Goal: Information Seeking & Learning: Learn about a topic

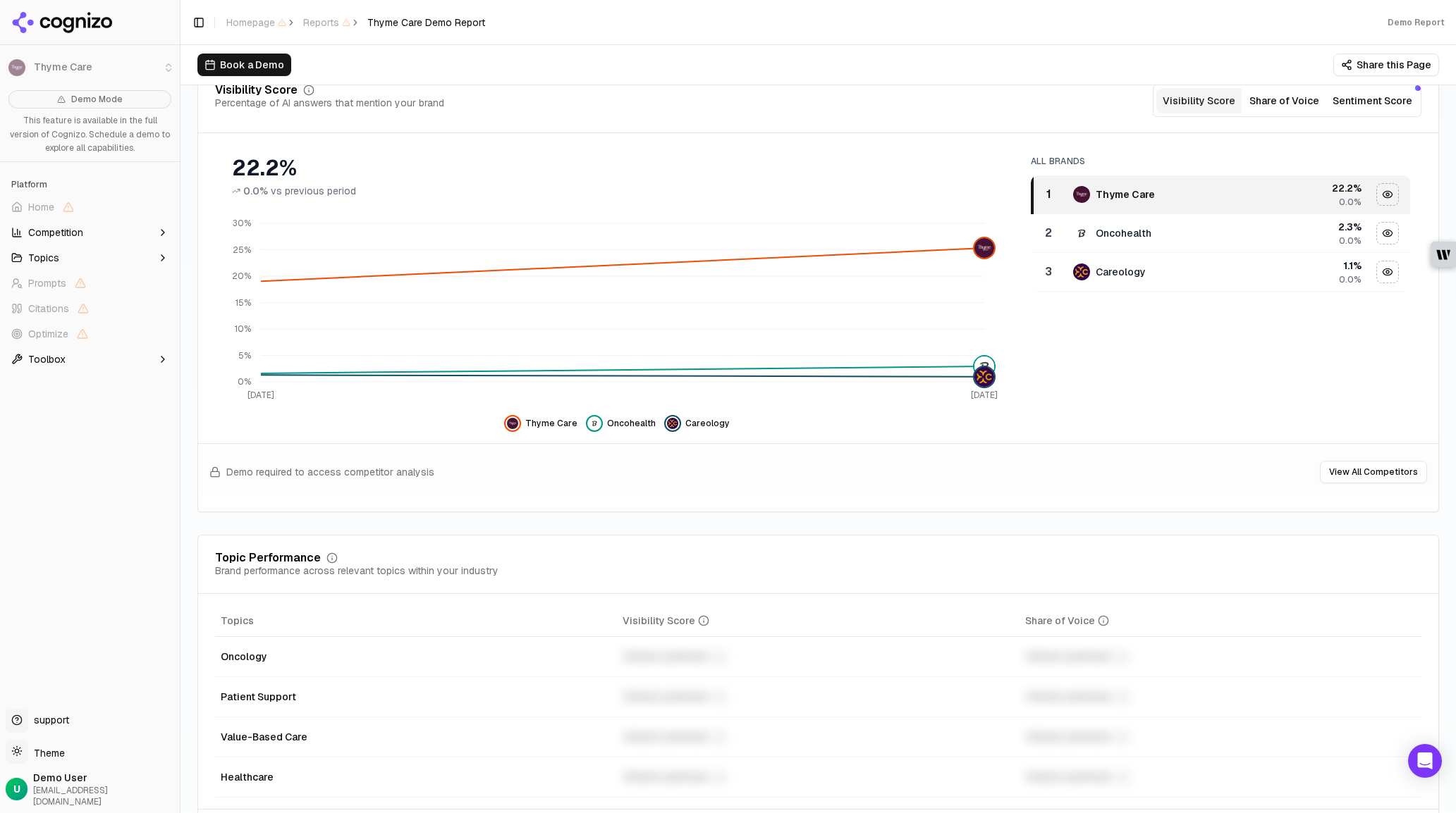
scroll to position [60, 0]
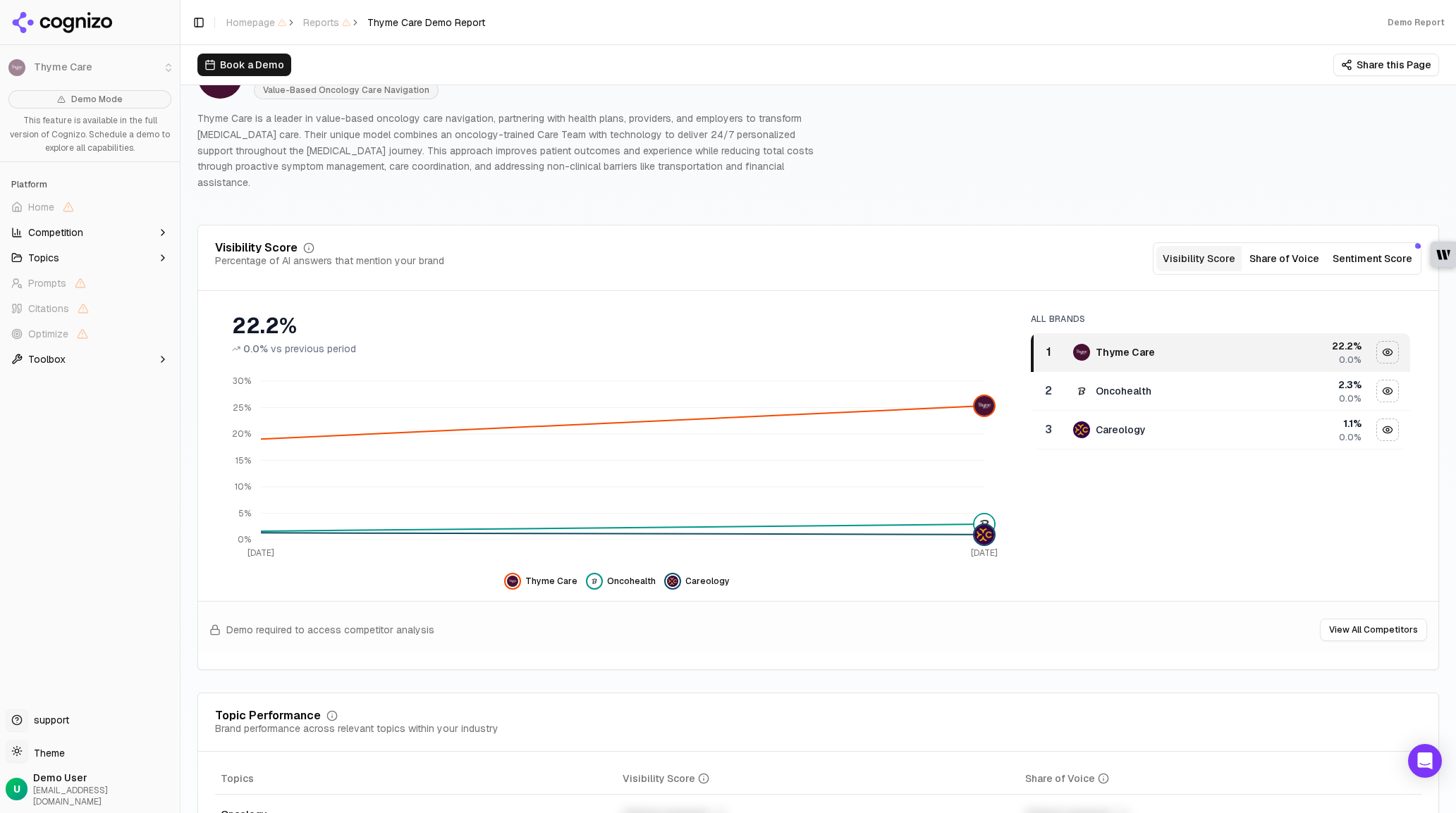
click at [1259, 246] on button "Share of Voice" at bounding box center [1284, 259] width 85 height 25
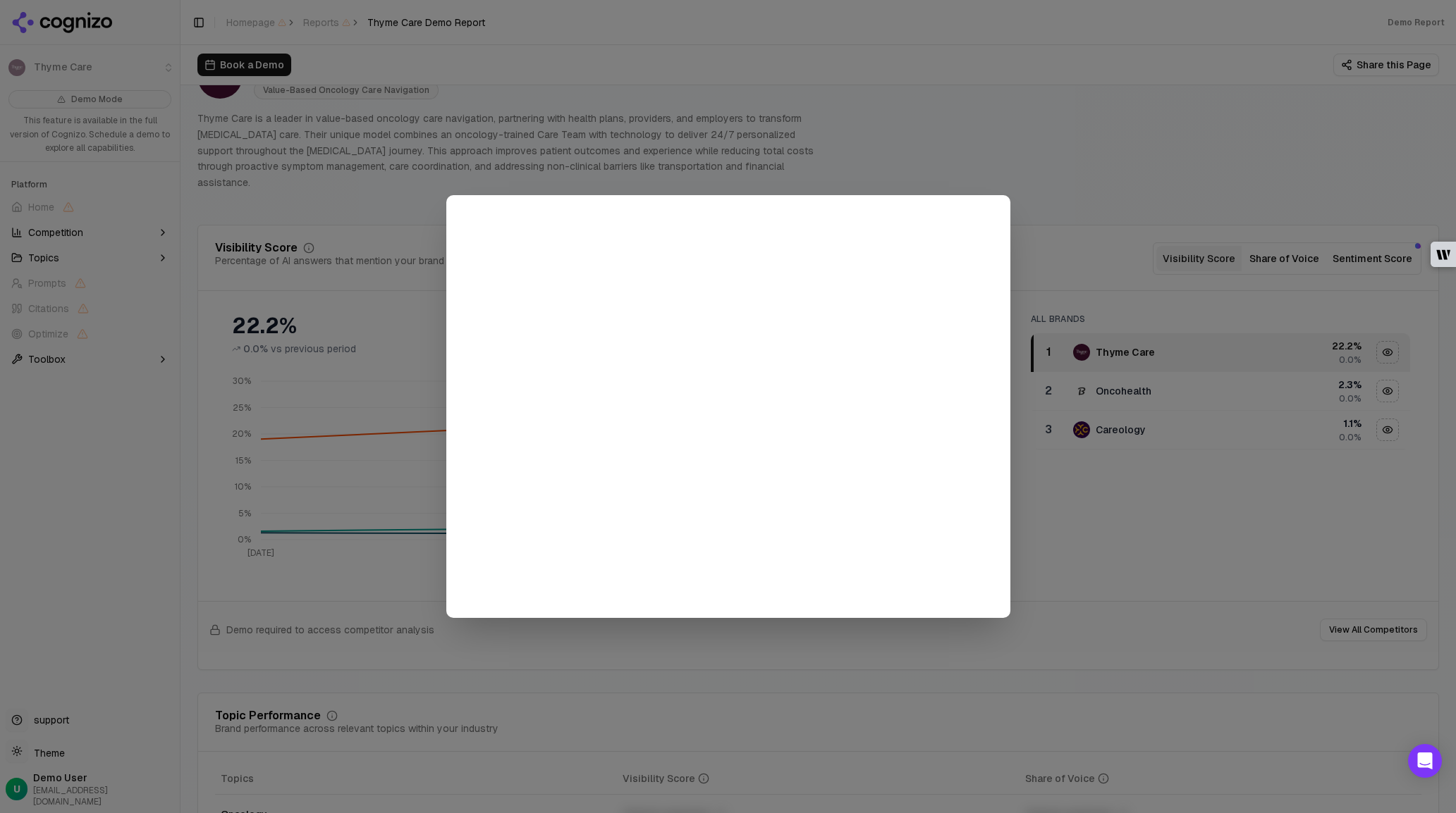
click at [1103, 198] on div at bounding box center [728, 406] width 1456 height 813
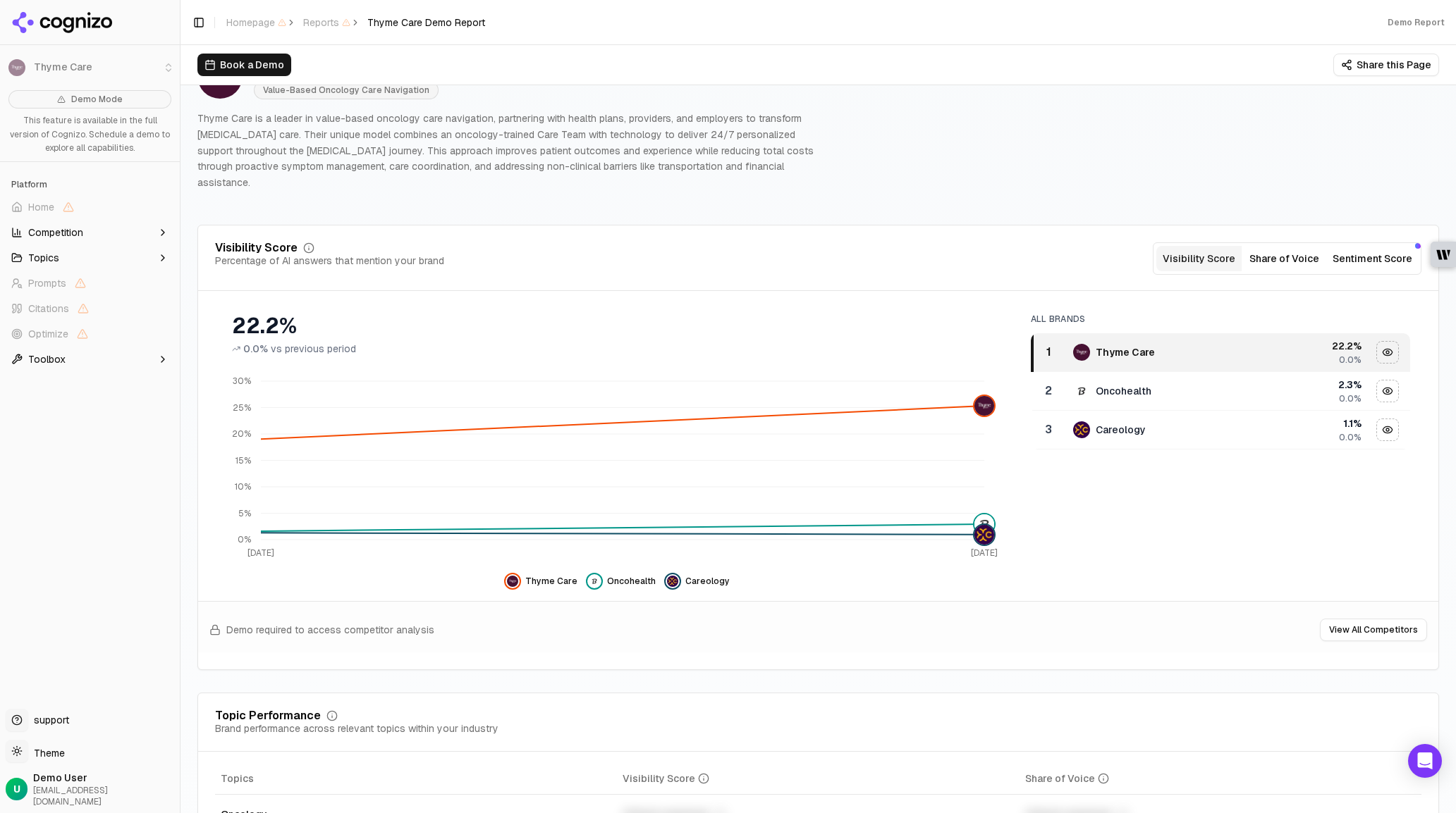
click at [1366, 246] on button "Sentiment Score" at bounding box center [1372, 259] width 91 height 25
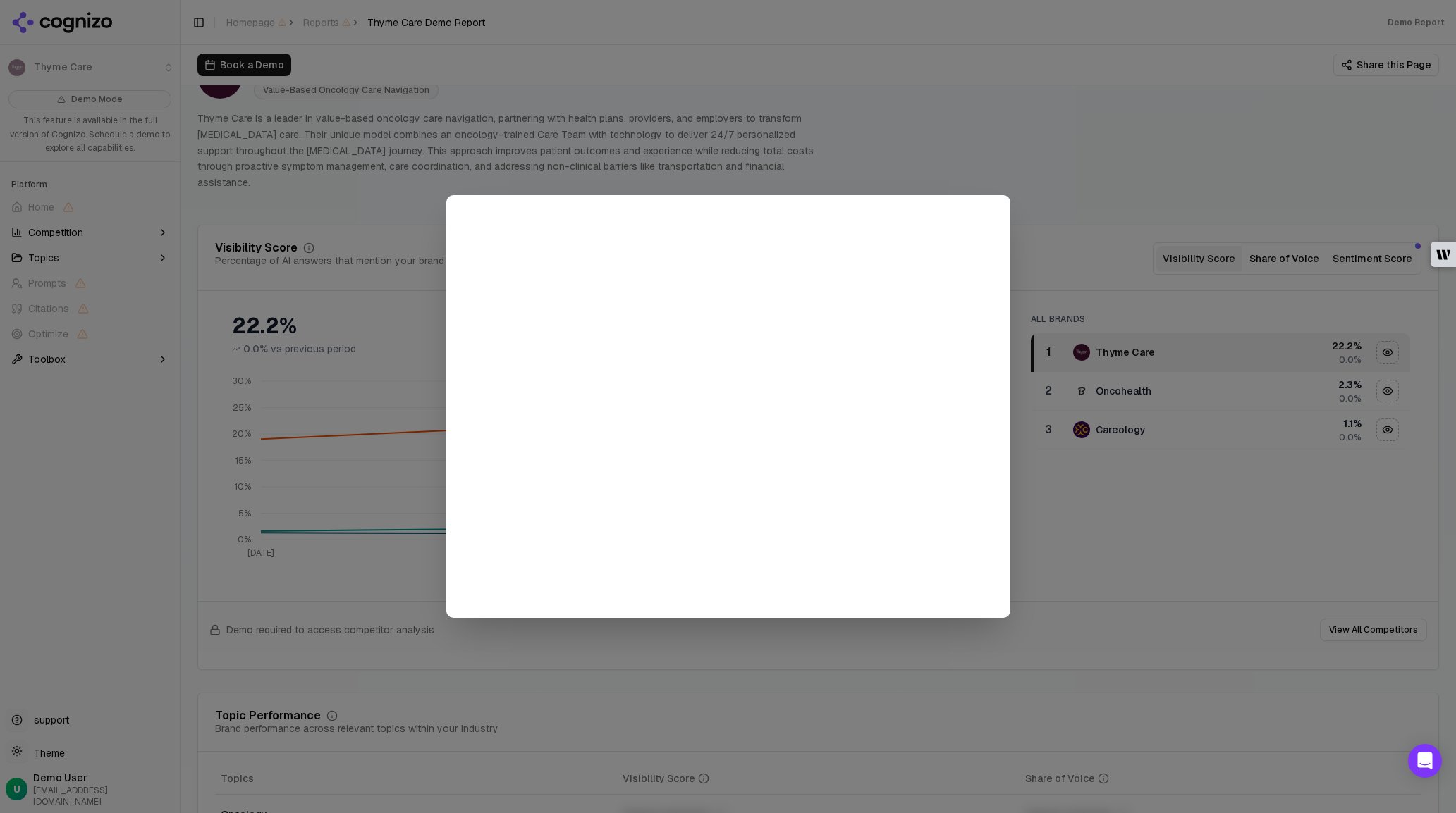
click at [1087, 167] on div at bounding box center [728, 406] width 1456 height 813
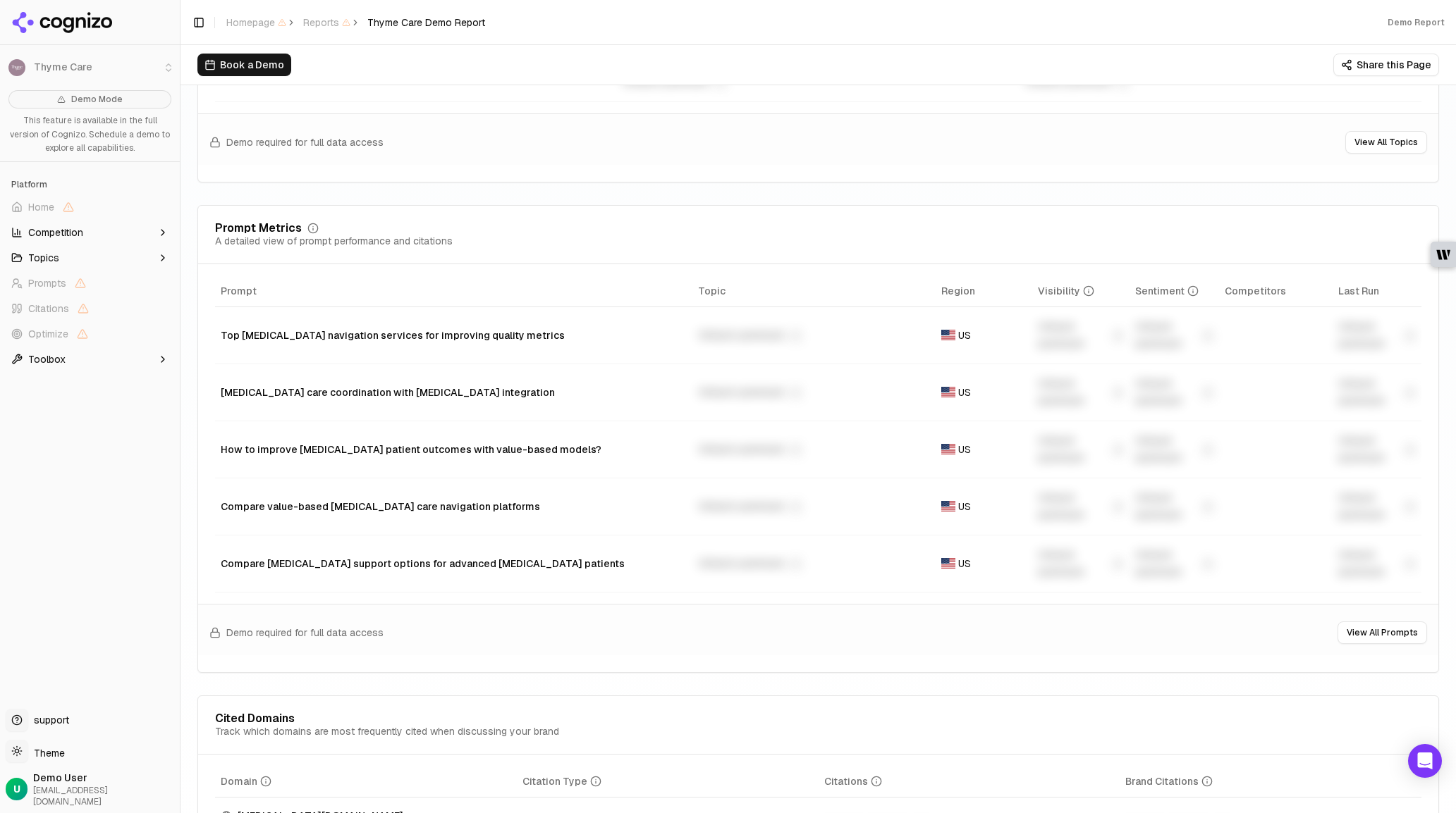
scroll to position [920, 0]
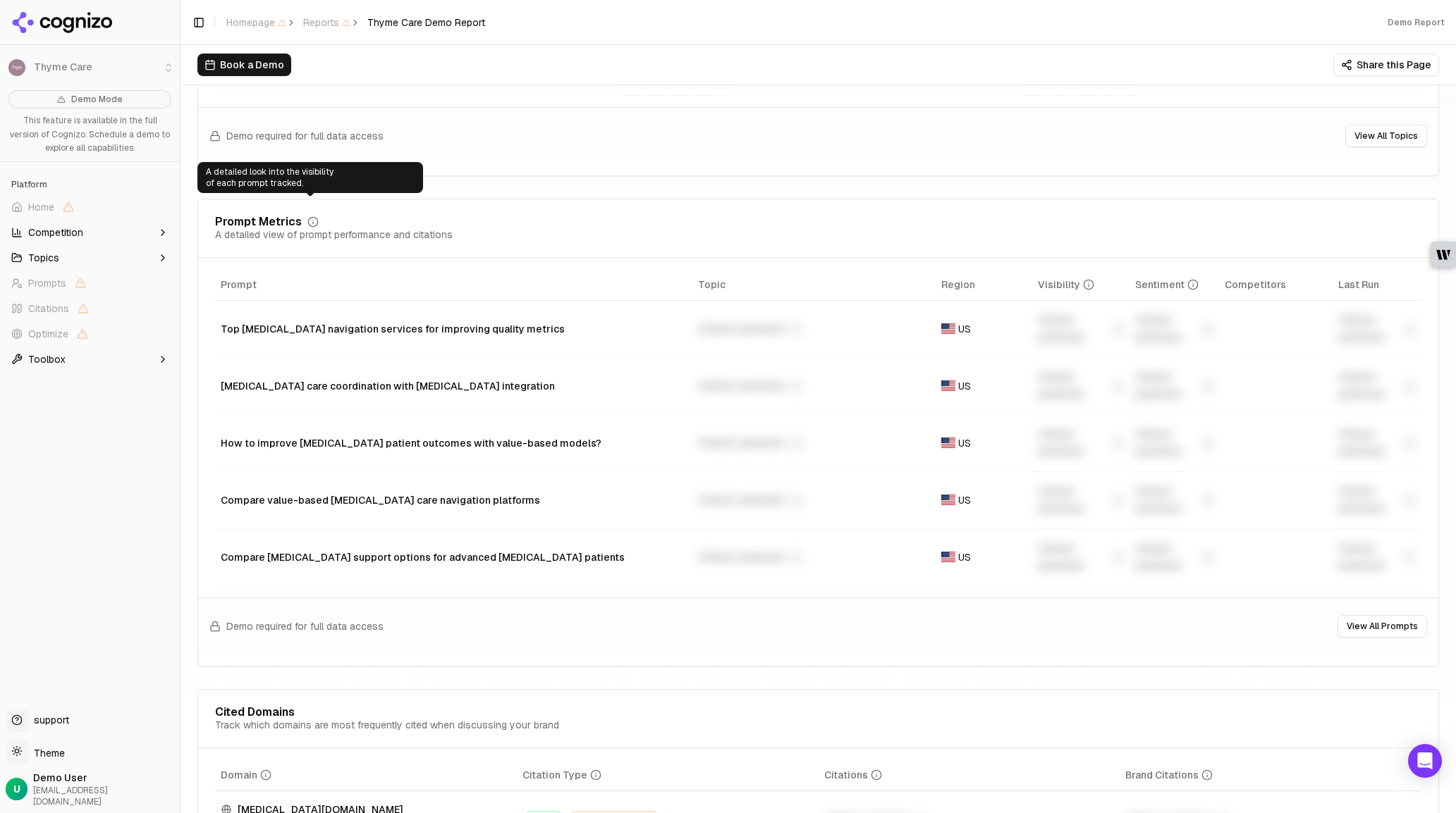
click at [307, 216] on icon at bounding box center [312, 221] width 11 height 11
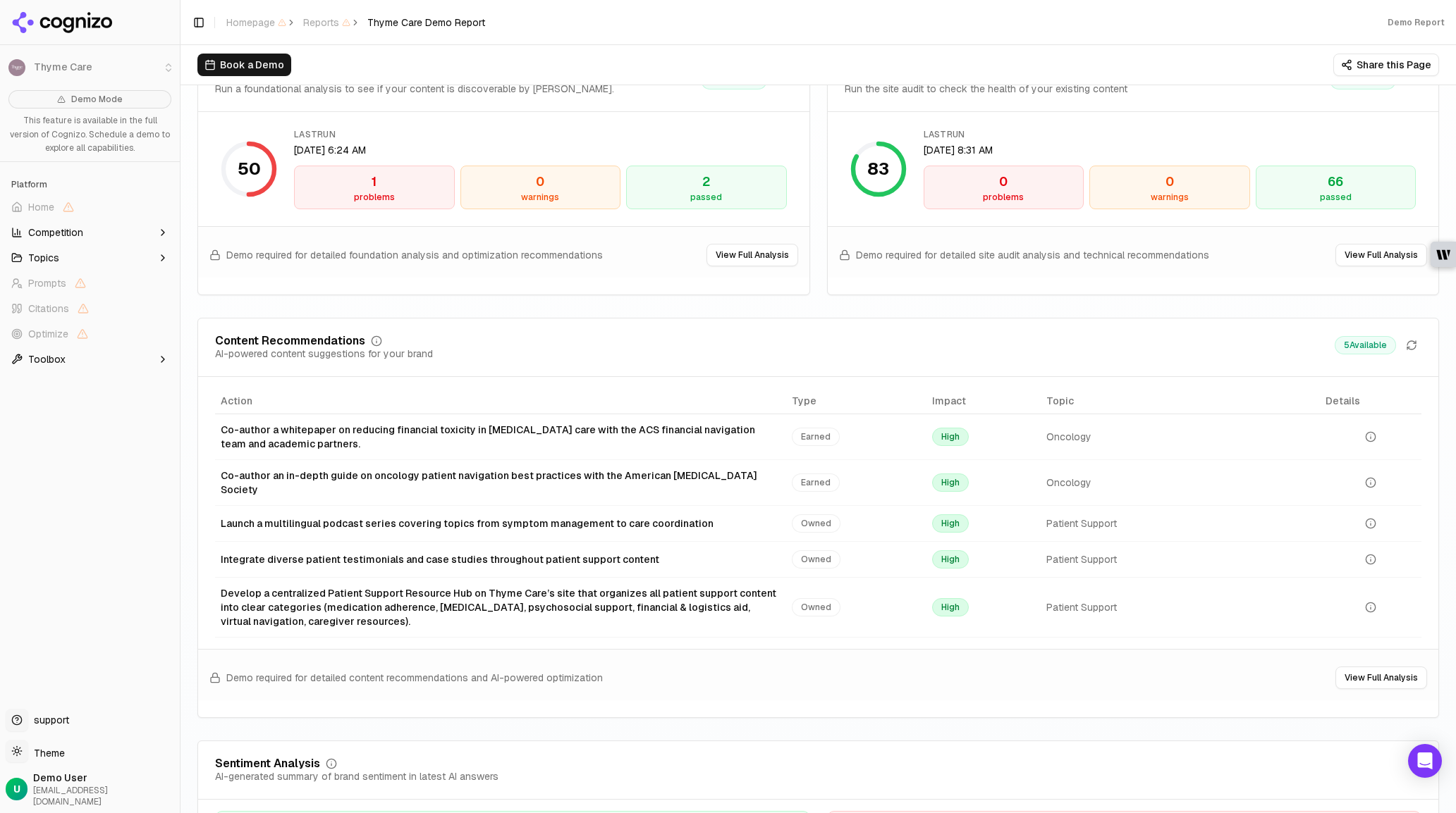
scroll to position [2079, 0]
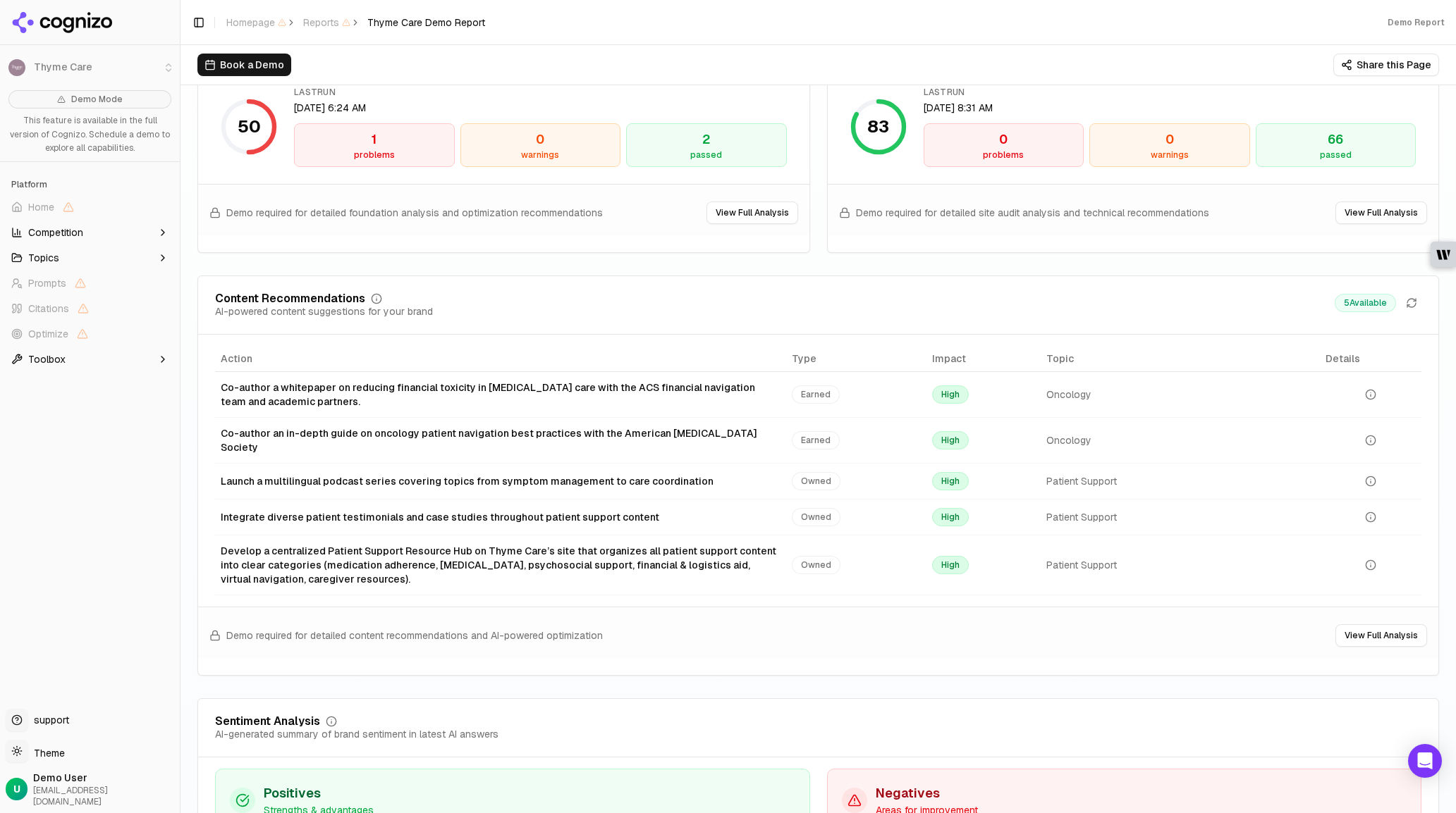
drag, startPoint x: 442, startPoint y: 422, endPoint x: 453, endPoint y: 422, distance: 11.0
click at [446, 426] on div "Co-author an in-depth guide on oncology patient navigation best practices with …" at bounding box center [500, 440] width 560 height 28
drag, startPoint x: 352, startPoint y: 420, endPoint x: 541, endPoint y: 422, distance: 189.0
click at [541, 426] on div "Co-author an in-depth guide on oncology patient navigation best practices with …" at bounding box center [500, 440] width 560 height 28
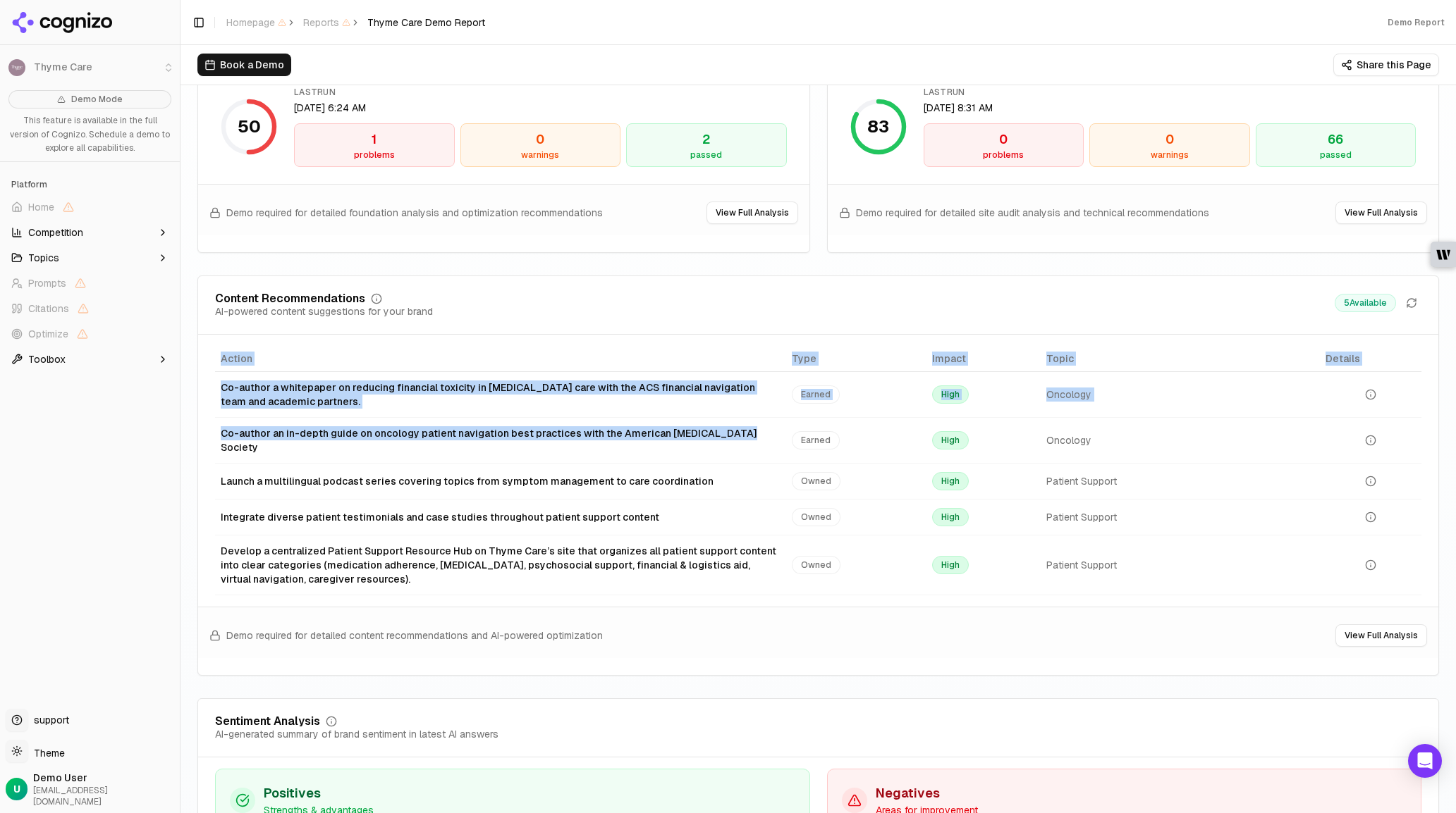
drag, startPoint x: 716, startPoint y: 423, endPoint x: 199, endPoint y: 420, distance: 517.0
click at [199, 420] on div "Action Type Impact Topic Details Co-author a whitepaper on reducing financial t…" at bounding box center [818, 471] width 1240 height 250
click at [296, 426] on div "Co-author an in-depth guide on oncology patient navigation best practices with …" at bounding box center [500, 440] width 560 height 28
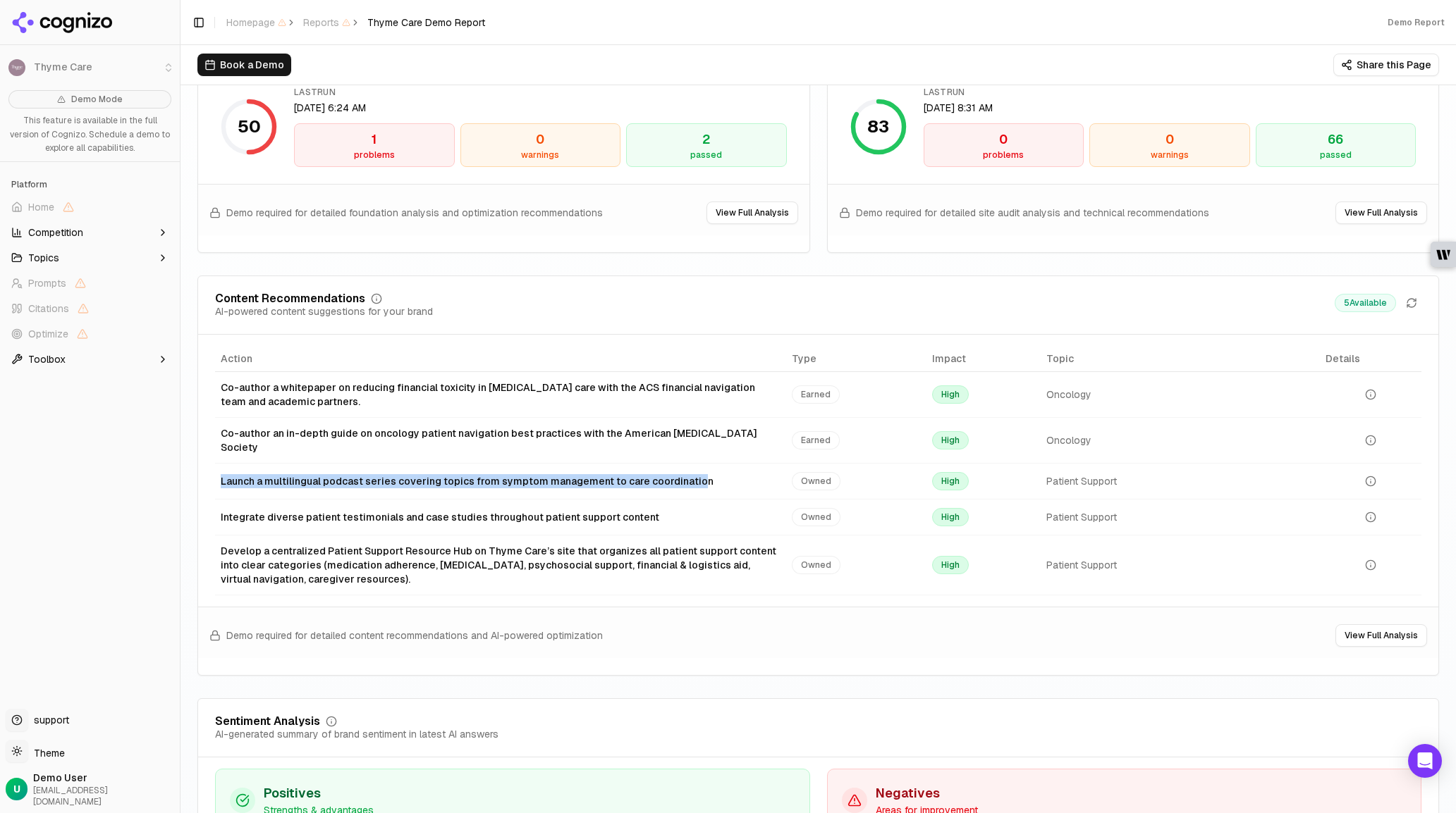
drag, startPoint x: 218, startPoint y: 455, endPoint x: 683, endPoint y: 455, distance: 465.0
click at [683, 463] on td "Launch a multilingual podcast series covering topics from symptom management to…" at bounding box center [501, 481] width 571 height 36
click at [664, 499] on td "Integrate diverse patient testimonials and case studies throughout patient supp…" at bounding box center [501, 517] width 571 height 36
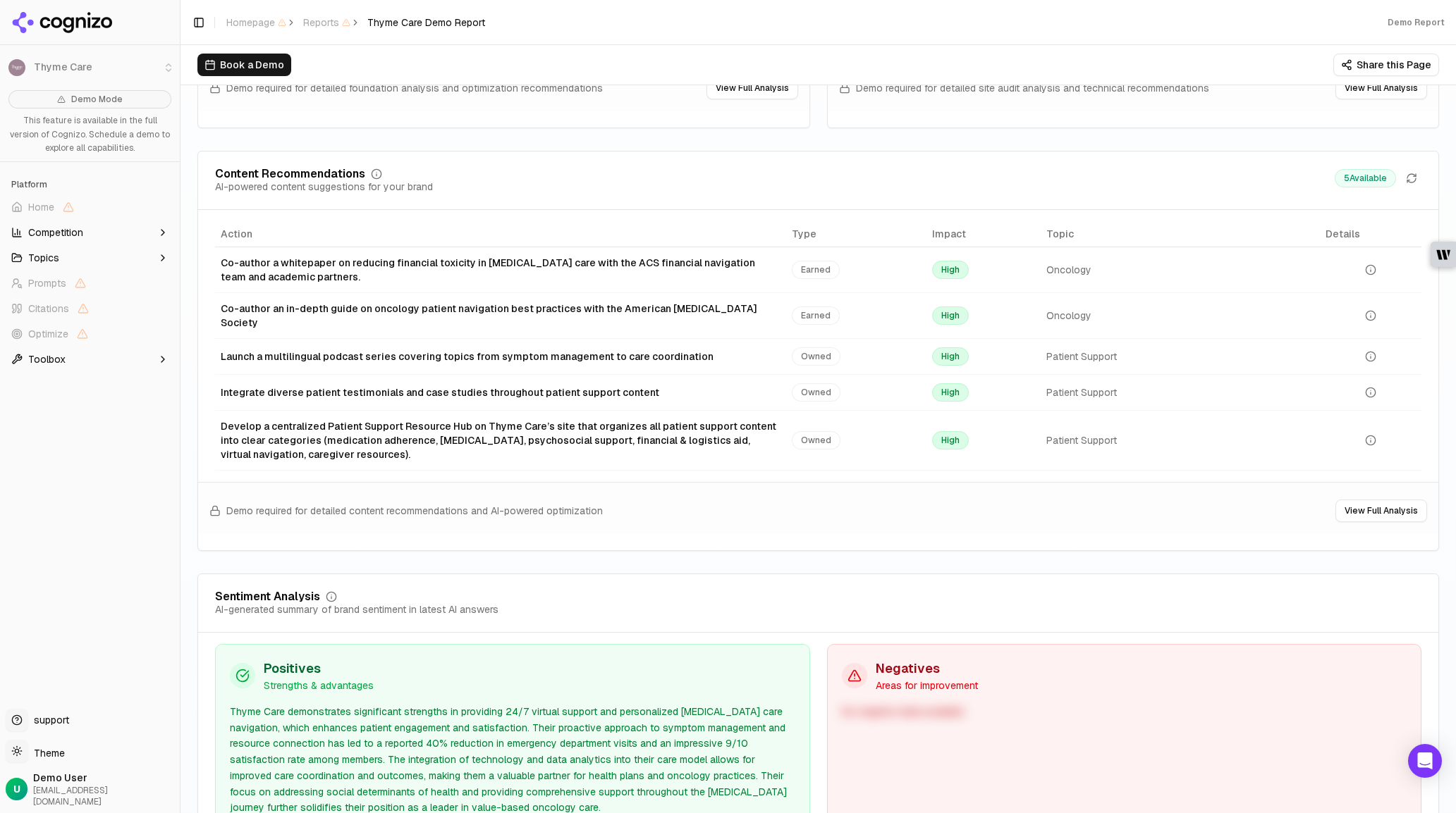
scroll to position [2210, 0]
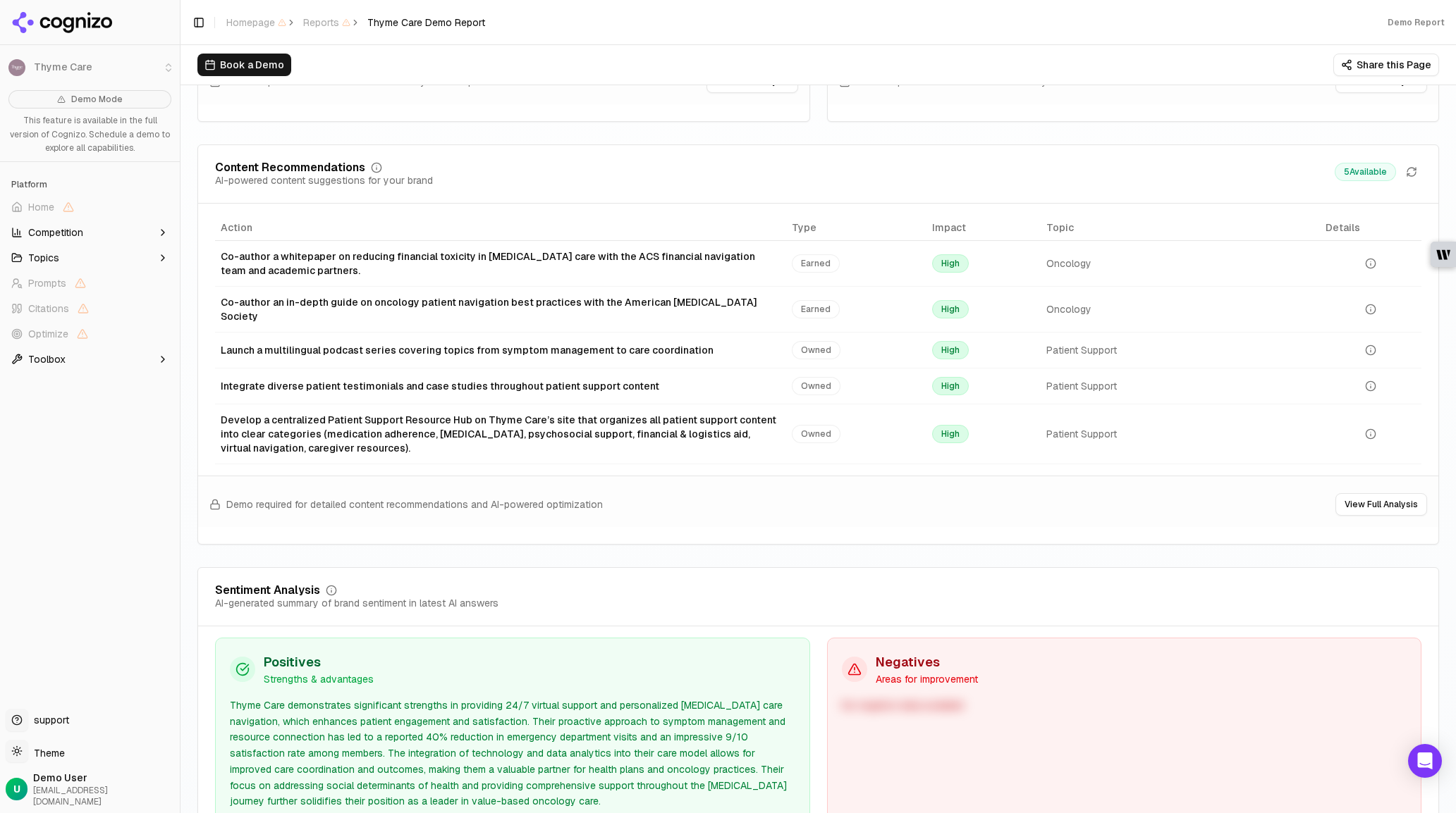
drag, startPoint x: 214, startPoint y: 361, endPoint x: 508, endPoint y: 373, distance: 294.2
click at [508, 373] on td "Integrate diverse patient testimonials and case studies throughout patient supp…" at bounding box center [501, 385] width 571 height 36
drag, startPoint x: 221, startPoint y: 357, endPoint x: 697, endPoint y: 359, distance: 476.0
click at [697, 379] on div "Integrate diverse patient testimonials and case studies throughout patient supp…" at bounding box center [500, 386] width 560 height 14
click at [399, 413] on div "Develop a centralized Patient Support Resource Hub on Thyme Care’s site that or…" at bounding box center [500, 434] width 560 height 42
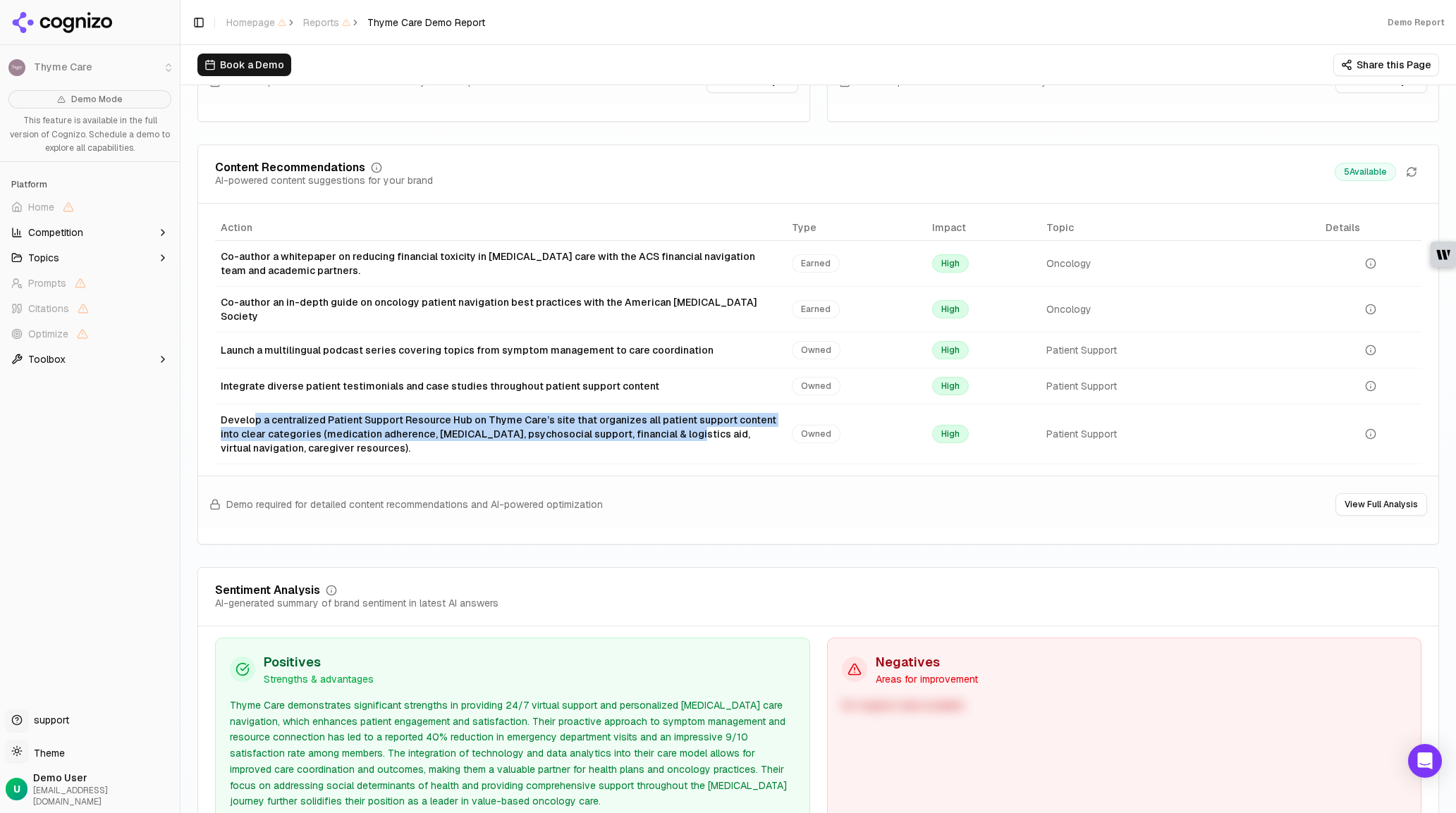
drag, startPoint x: 251, startPoint y: 396, endPoint x: 612, endPoint y: 416, distance: 361.6
click at [630, 414] on div "Develop a centralized Patient Support Resource Hub on Thyme Care’s site that or…" at bounding box center [500, 434] width 560 height 42
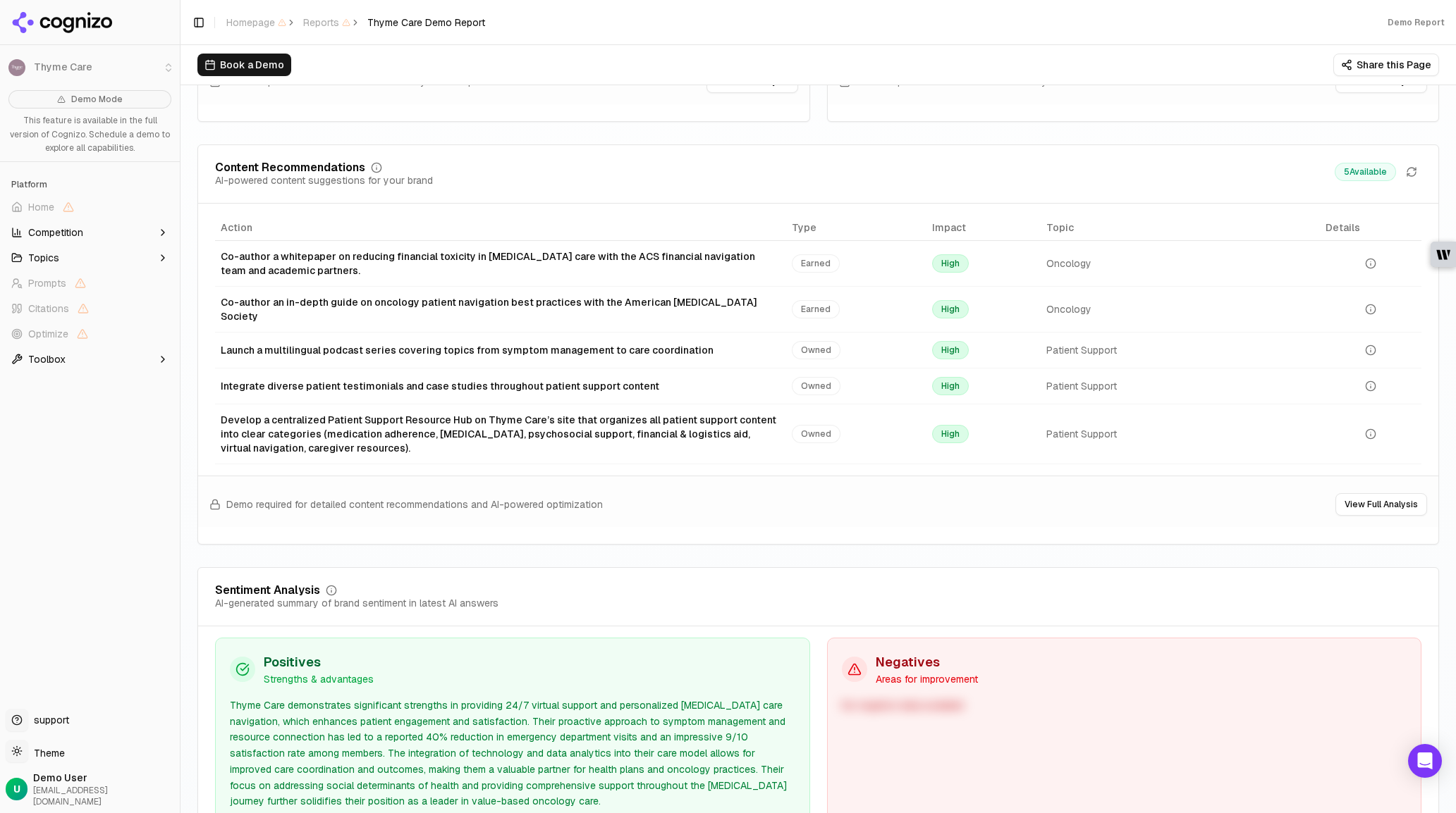
click at [612, 416] on div "Develop a centralized Patient Support Resource Hub on Thyme Care’s site that or…" at bounding box center [500, 434] width 560 height 42
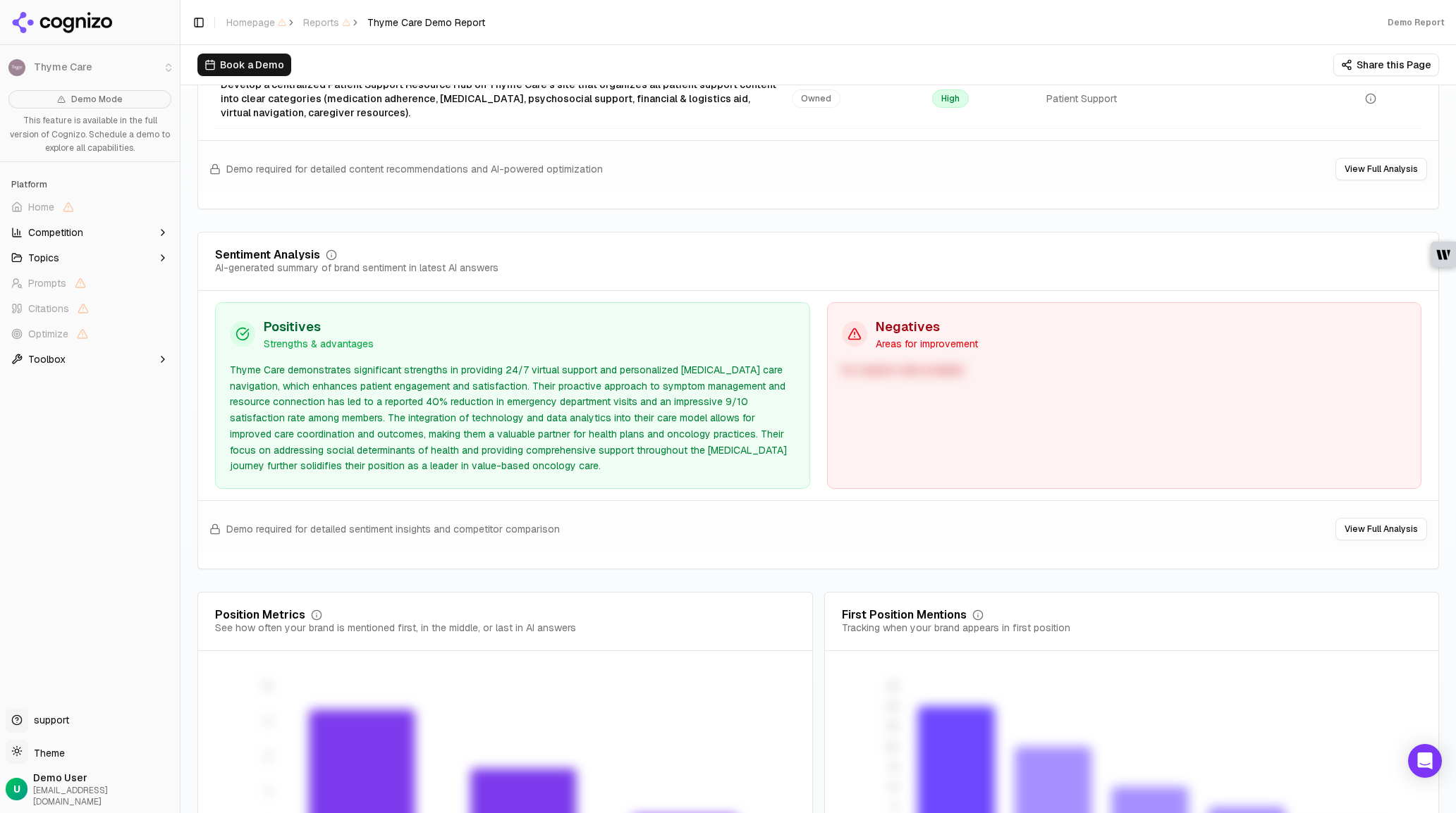
scroll to position [2548, 0]
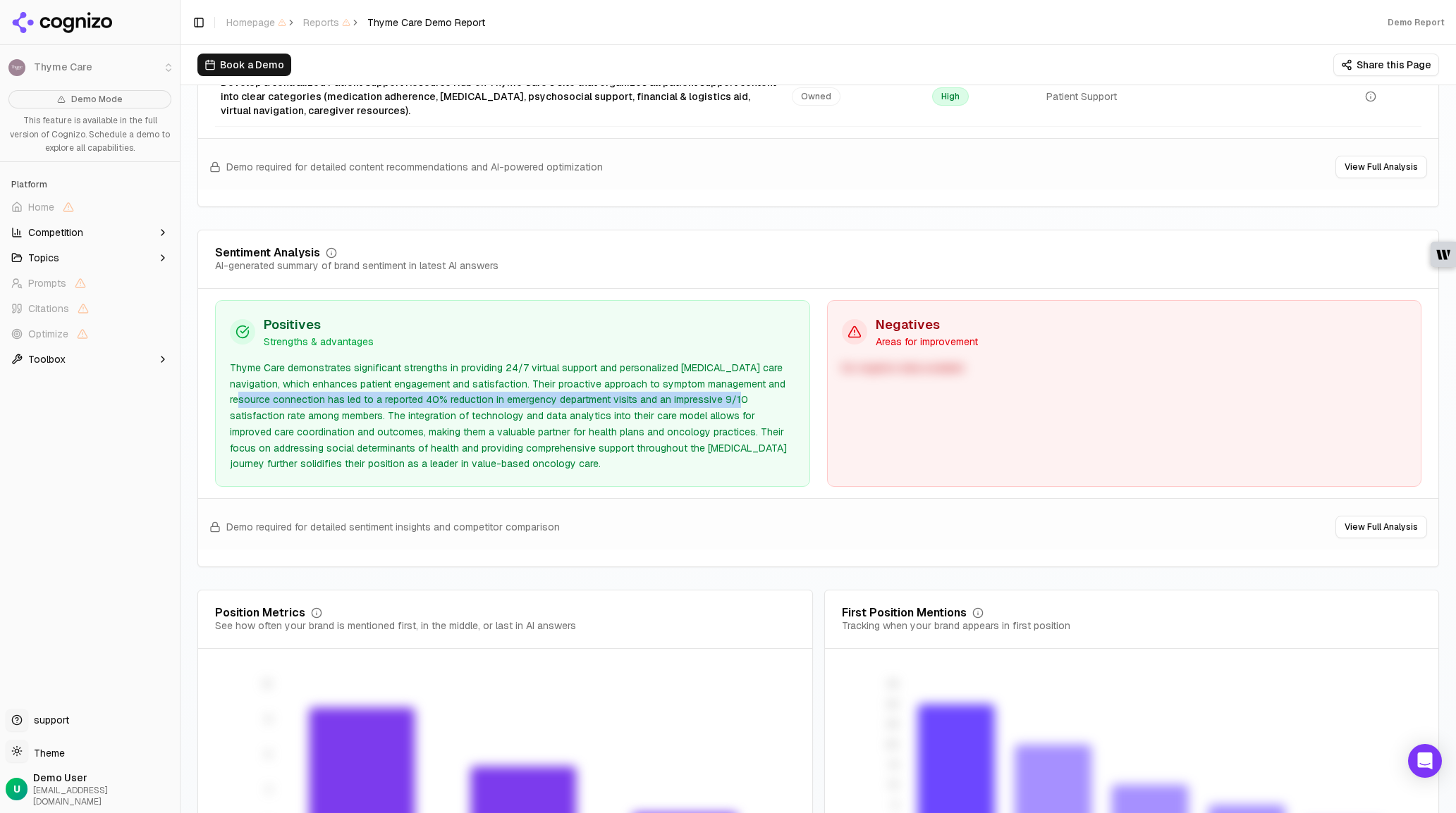
drag, startPoint x: 235, startPoint y: 373, endPoint x: 684, endPoint y: 377, distance: 449.0
click at [708, 377] on div "Thyme Care demonstrates significant strengths in providing 24/7 virtual support…" at bounding box center [512, 416] width 565 height 112
drag, startPoint x: 495, startPoint y: 391, endPoint x: 362, endPoint y: 393, distance: 133.0
click at [344, 393] on div "Thyme Care demonstrates significant strengths in providing 24/7 virtual support…" at bounding box center [512, 416] width 565 height 112
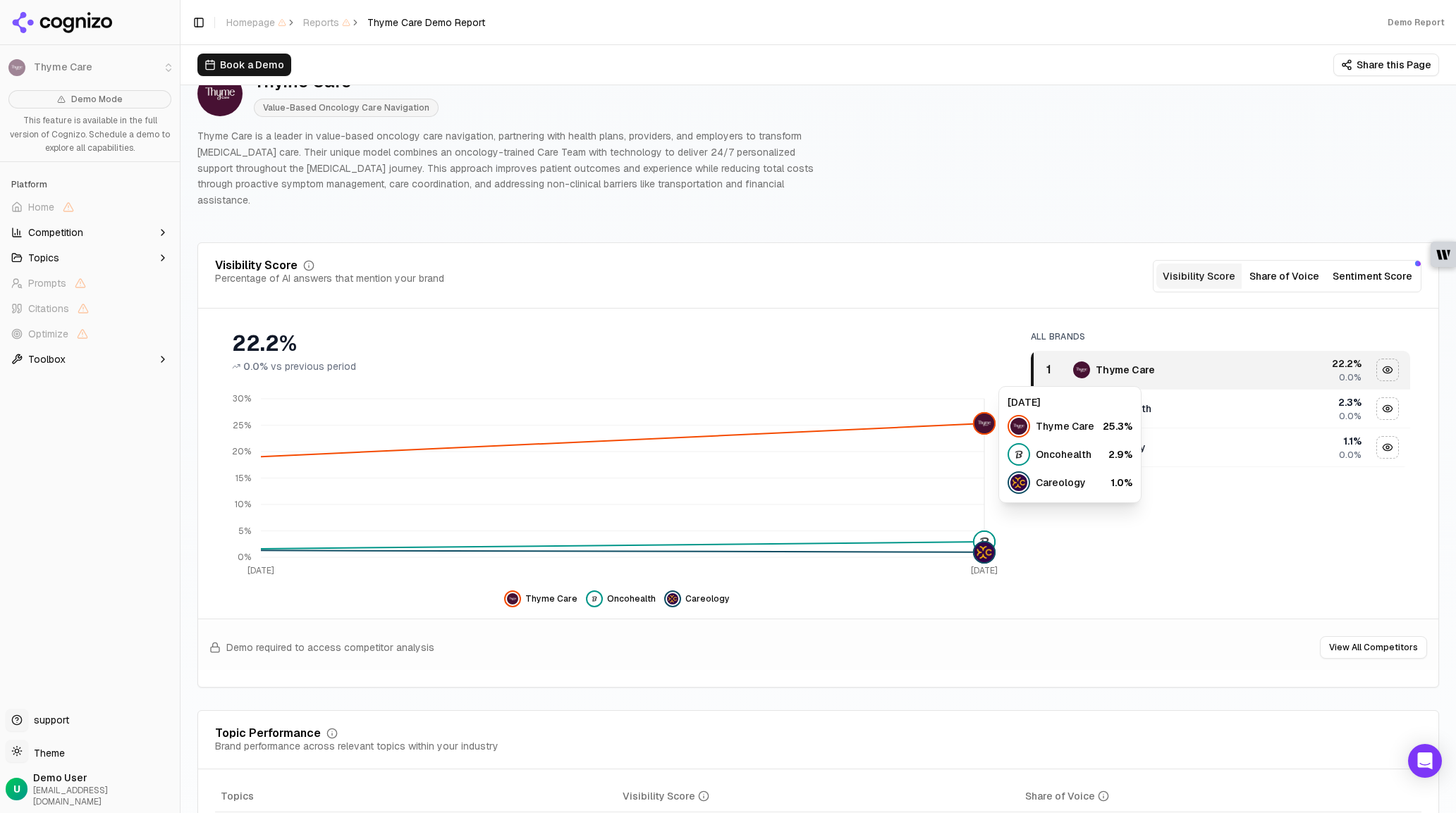
scroll to position [0, 0]
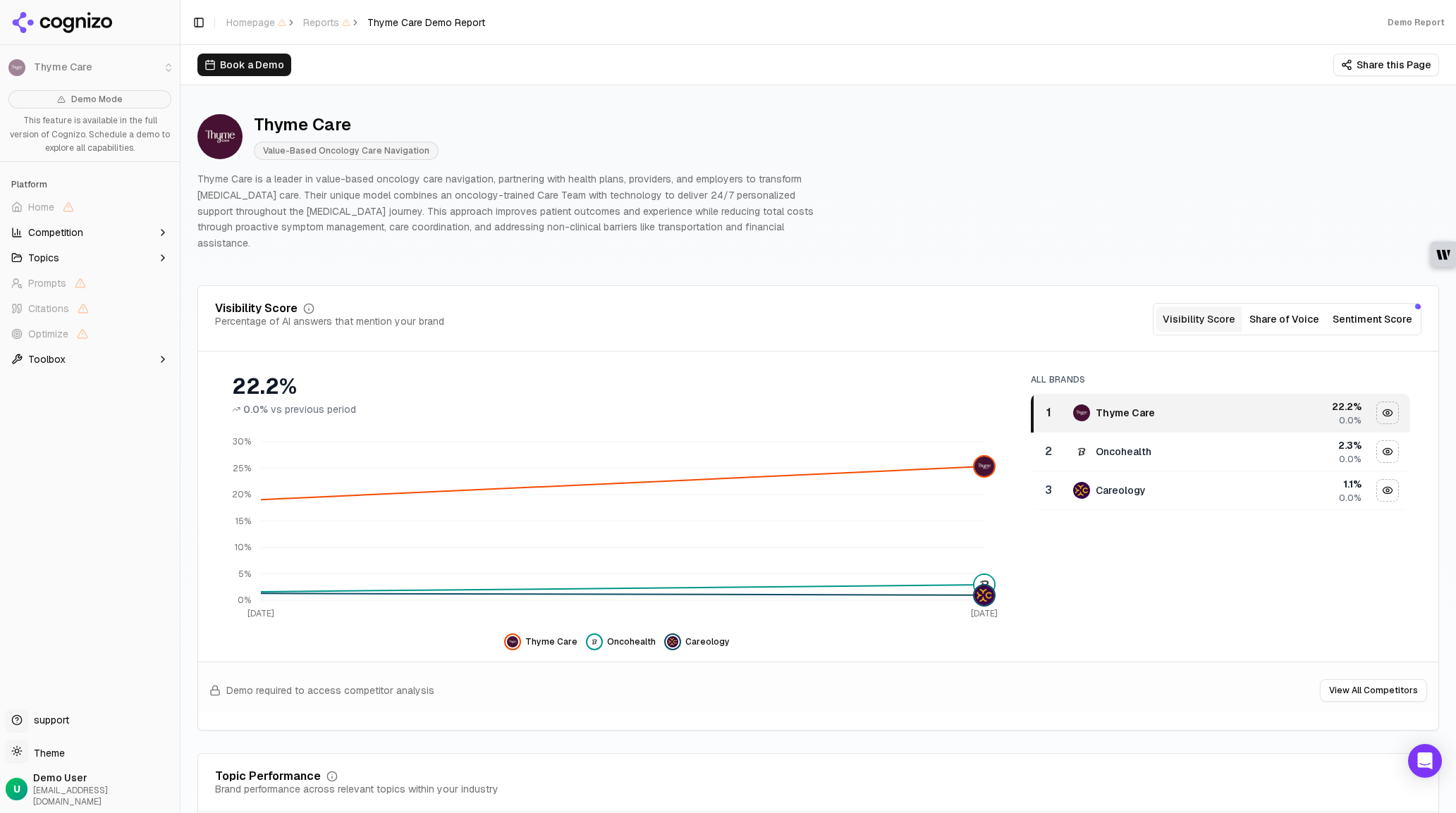
click at [1268, 306] on button "Share of Voice" at bounding box center [1284, 319] width 85 height 25
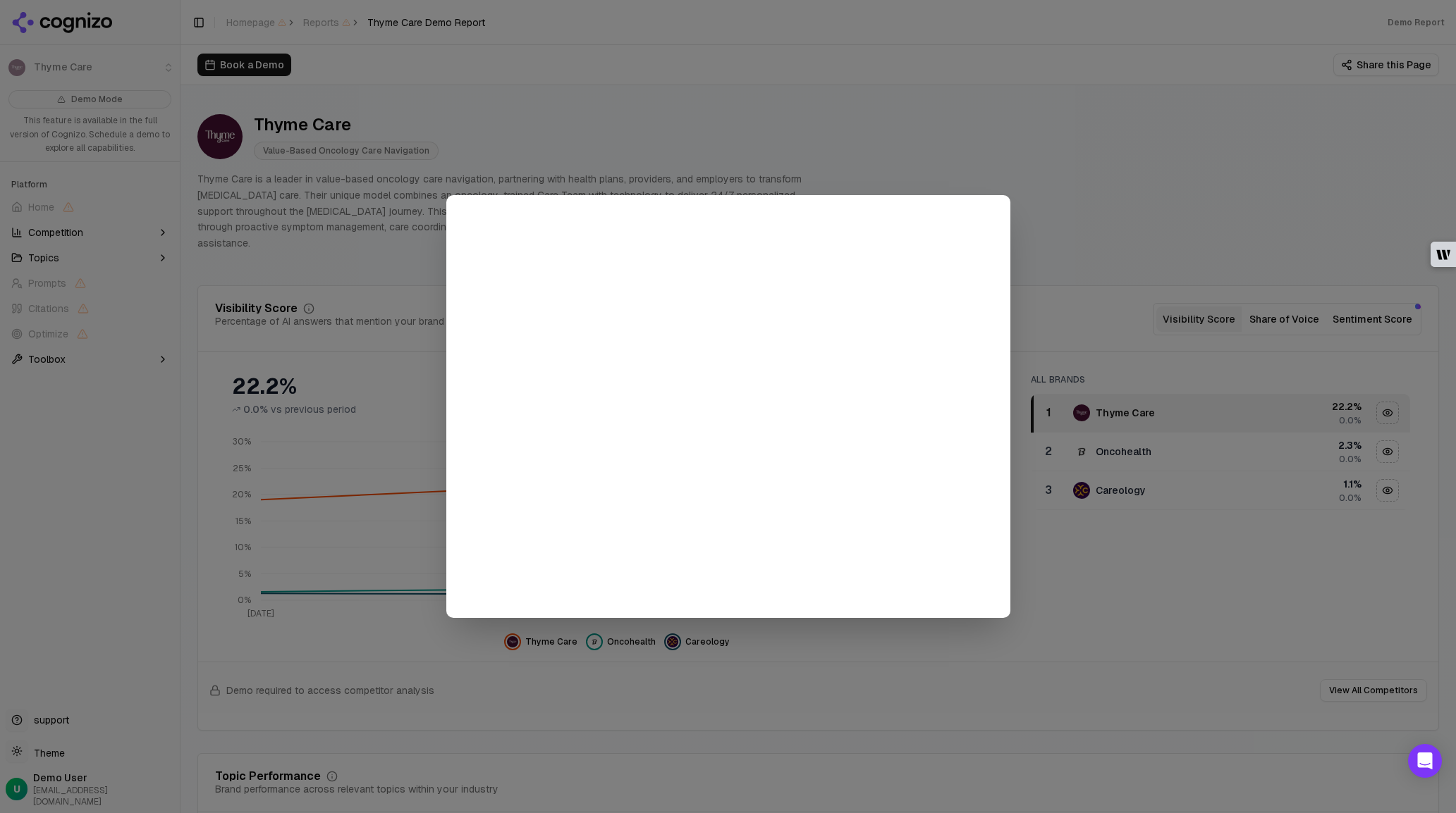
click at [1137, 253] on div at bounding box center [728, 406] width 1456 height 813
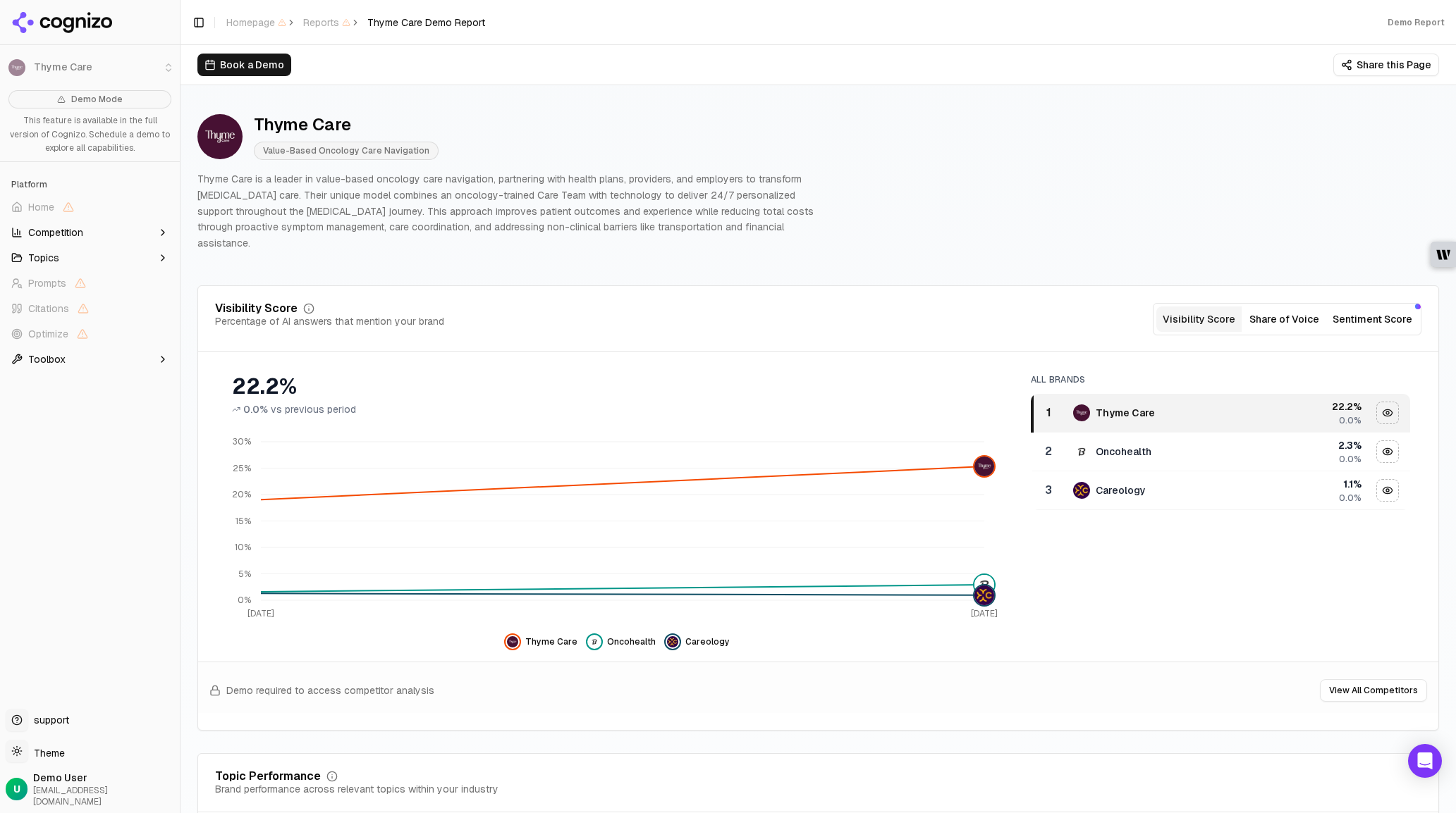
click at [1366, 306] on button "Sentiment Score" at bounding box center [1372, 319] width 91 height 25
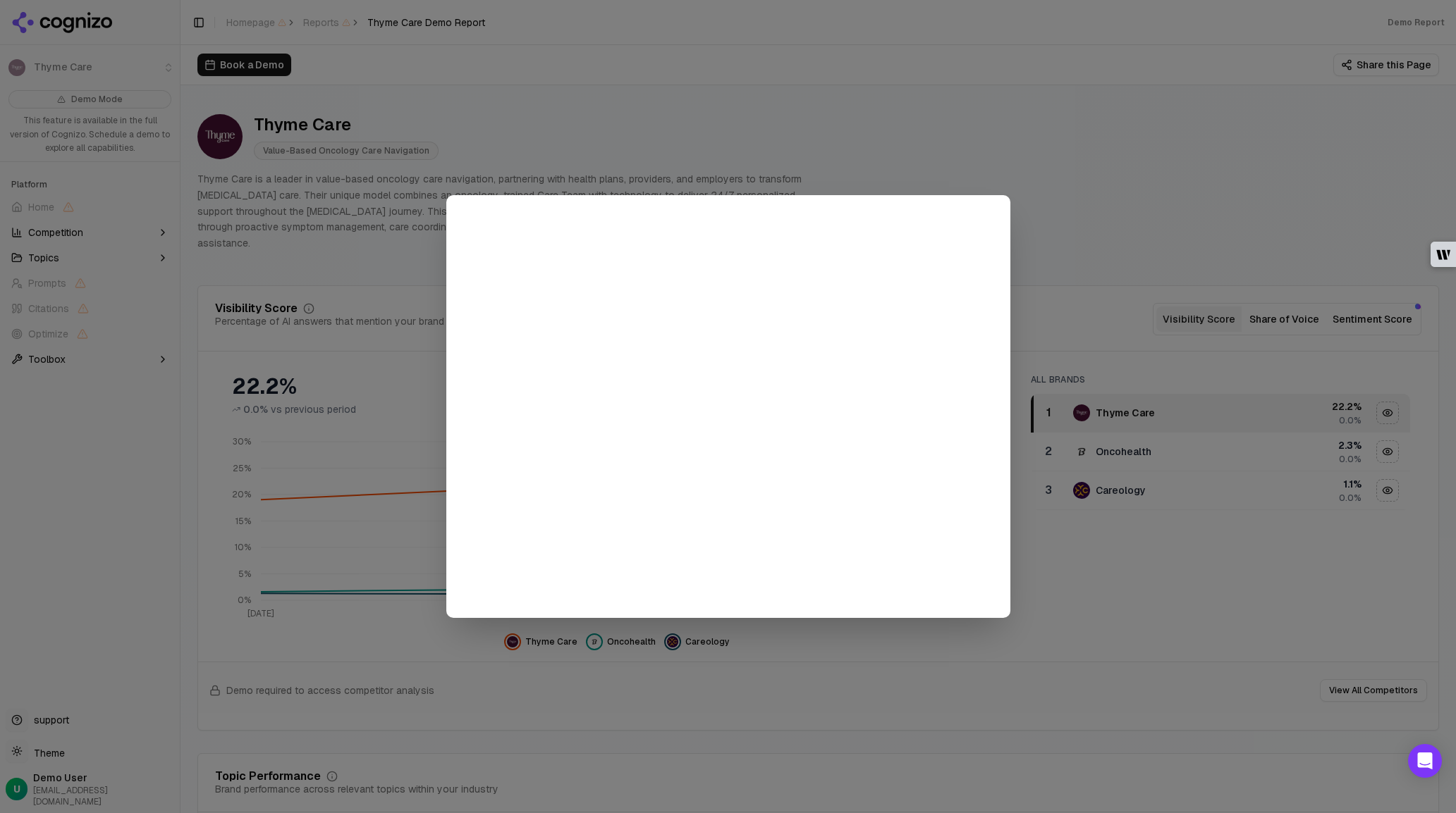
click at [1109, 218] on div at bounding box center [728, 406] width 1456 height 813
